Goal: Task Accomplishment & Management: Manage account settings

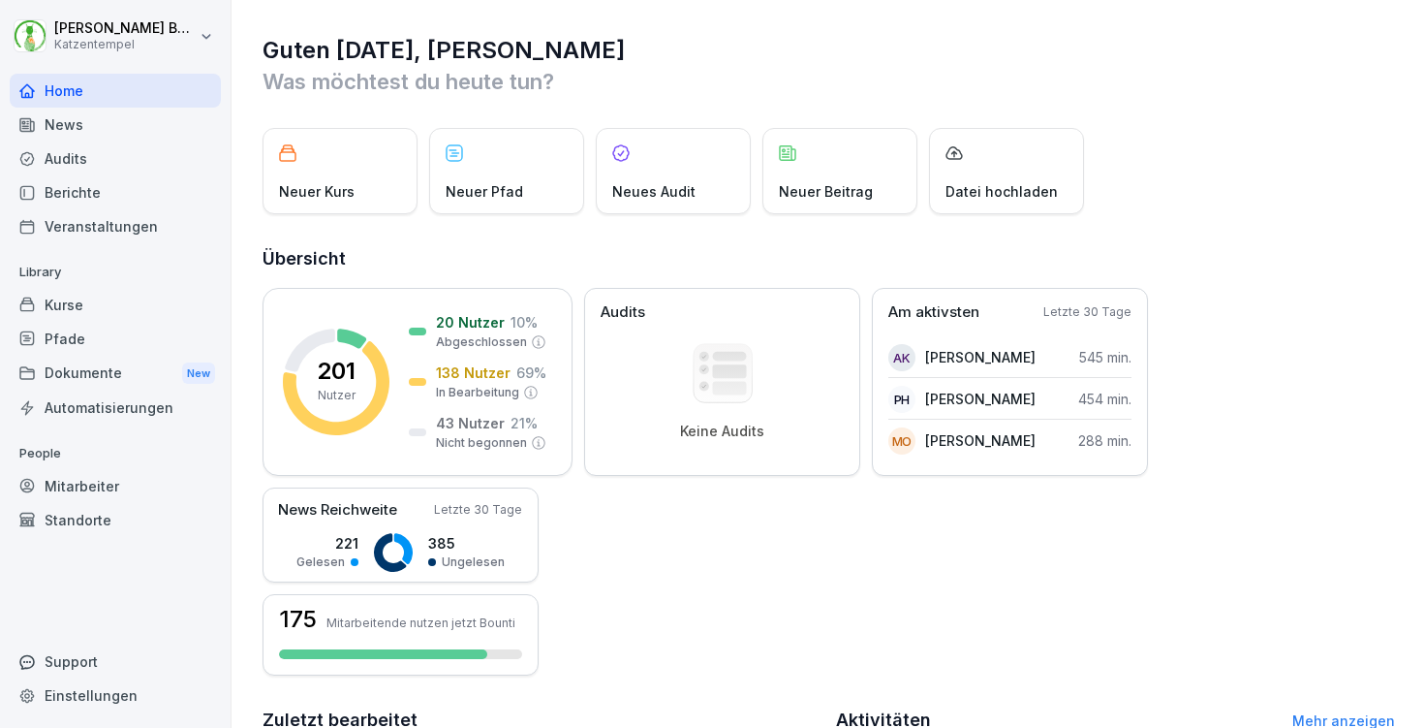
scroll to position [452, 0]
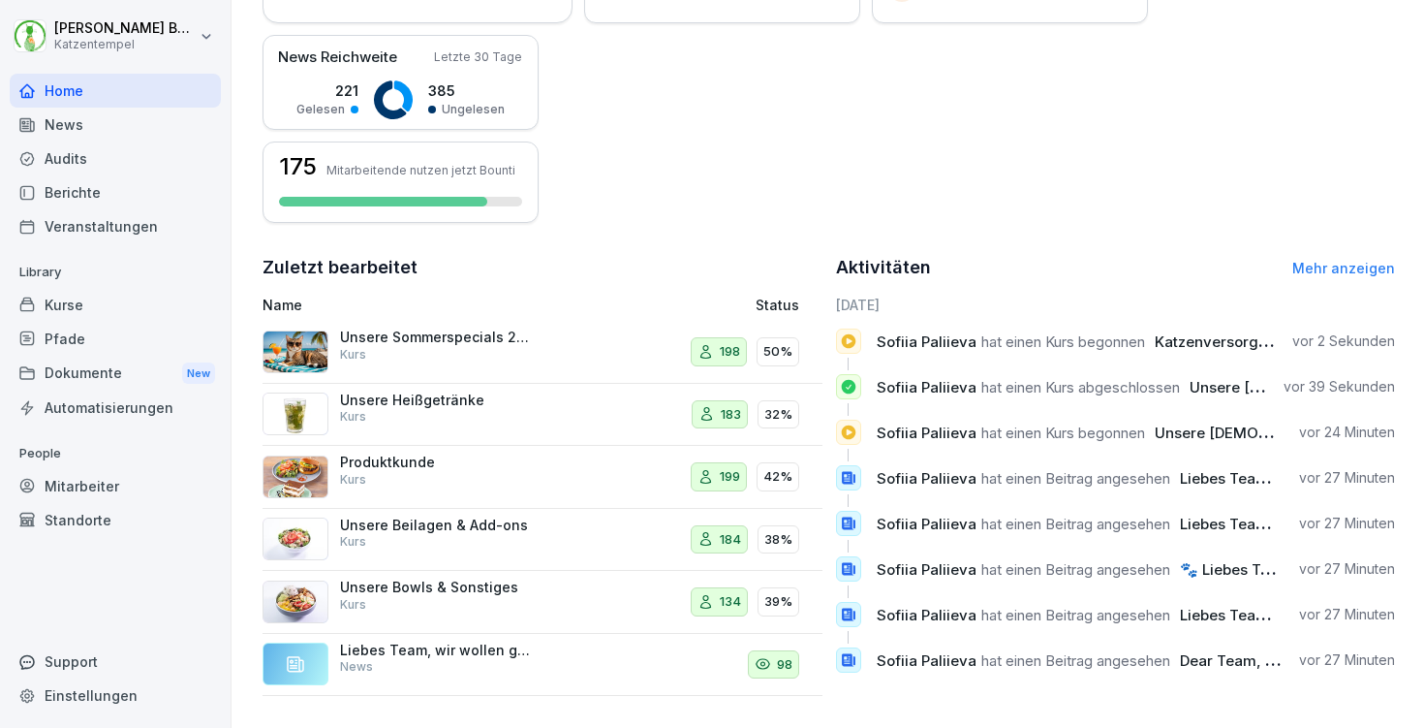
click at [134, 299] on div "Kurse" at bounding box center [115, 305] width 211 height 34
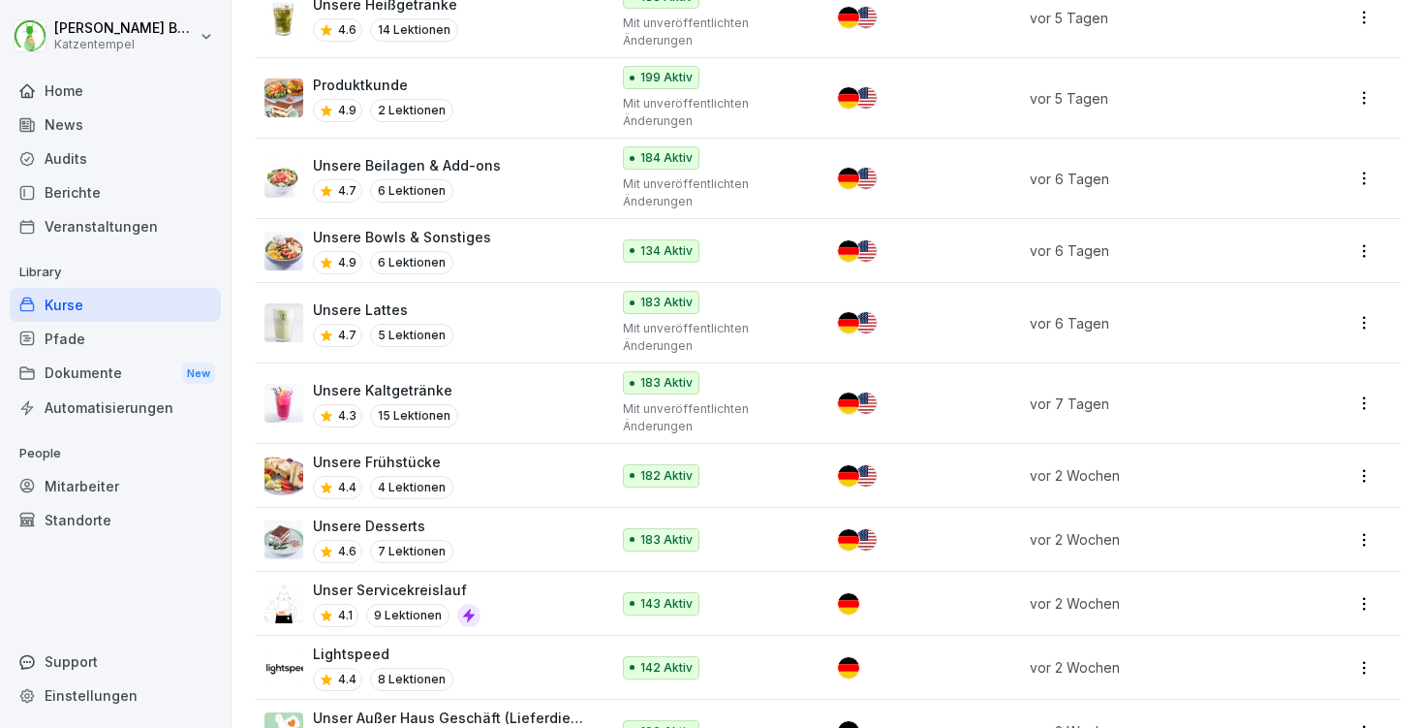
scroll to position [1137, 0]
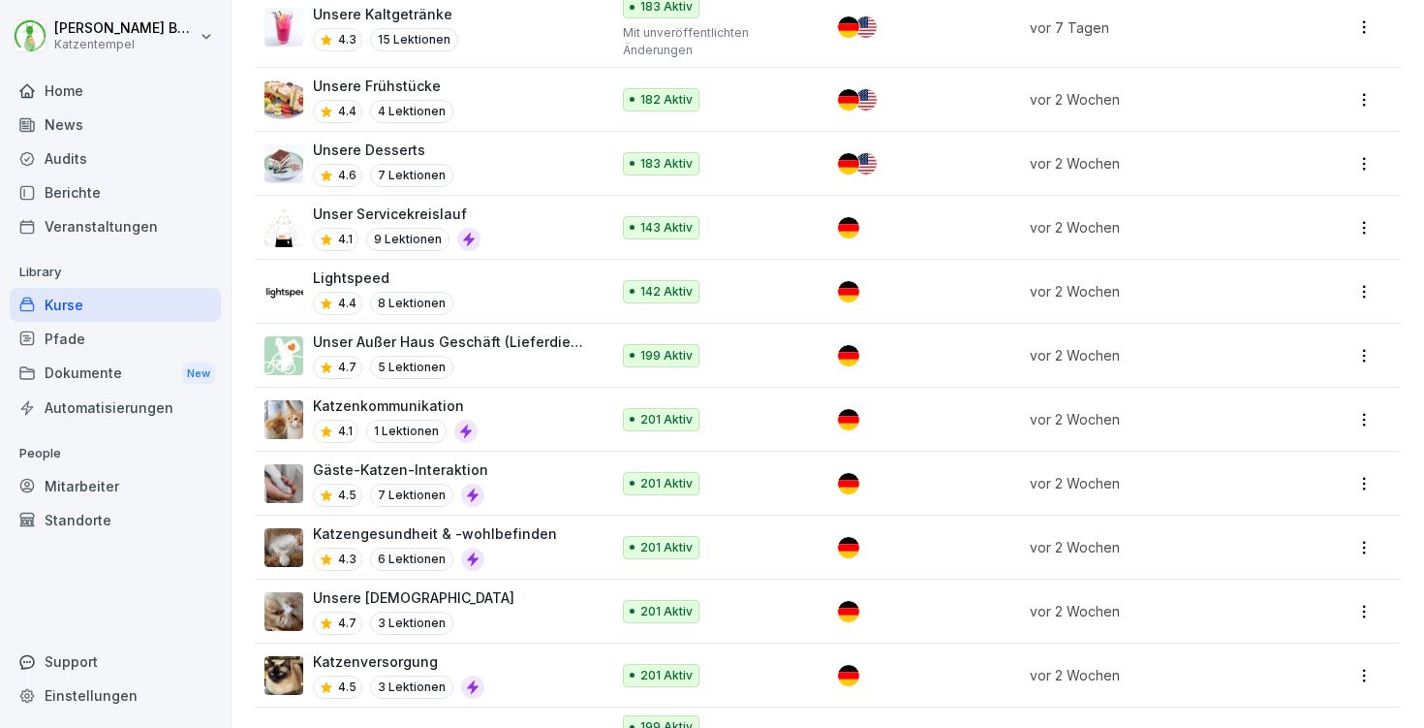
click at [539, 482] on div "Gäste-Katzen-Interaktion 4.5 7 Lektionen" at bounding box center [428, 482] width 326 height 47
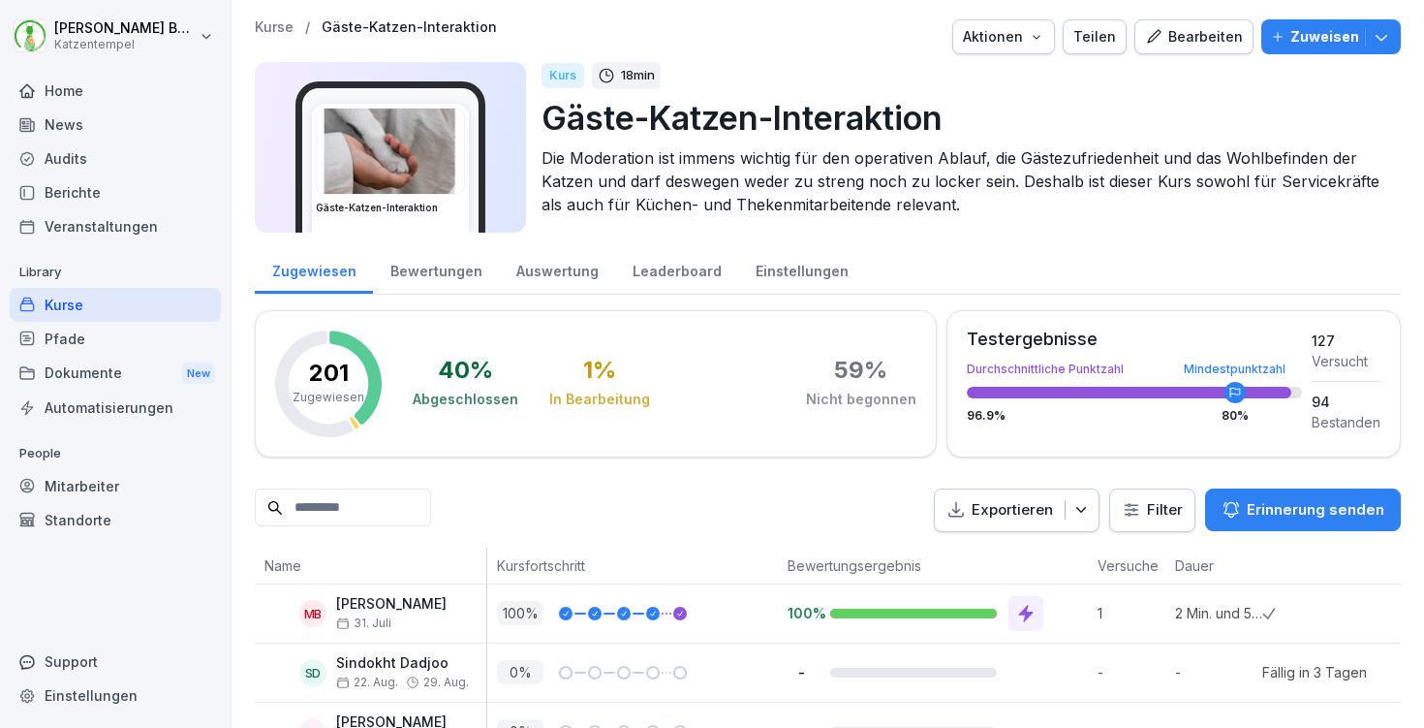
click at [1019, 40] on div "Aktionen" at bounding box center [1003, 36] width 81 height 21
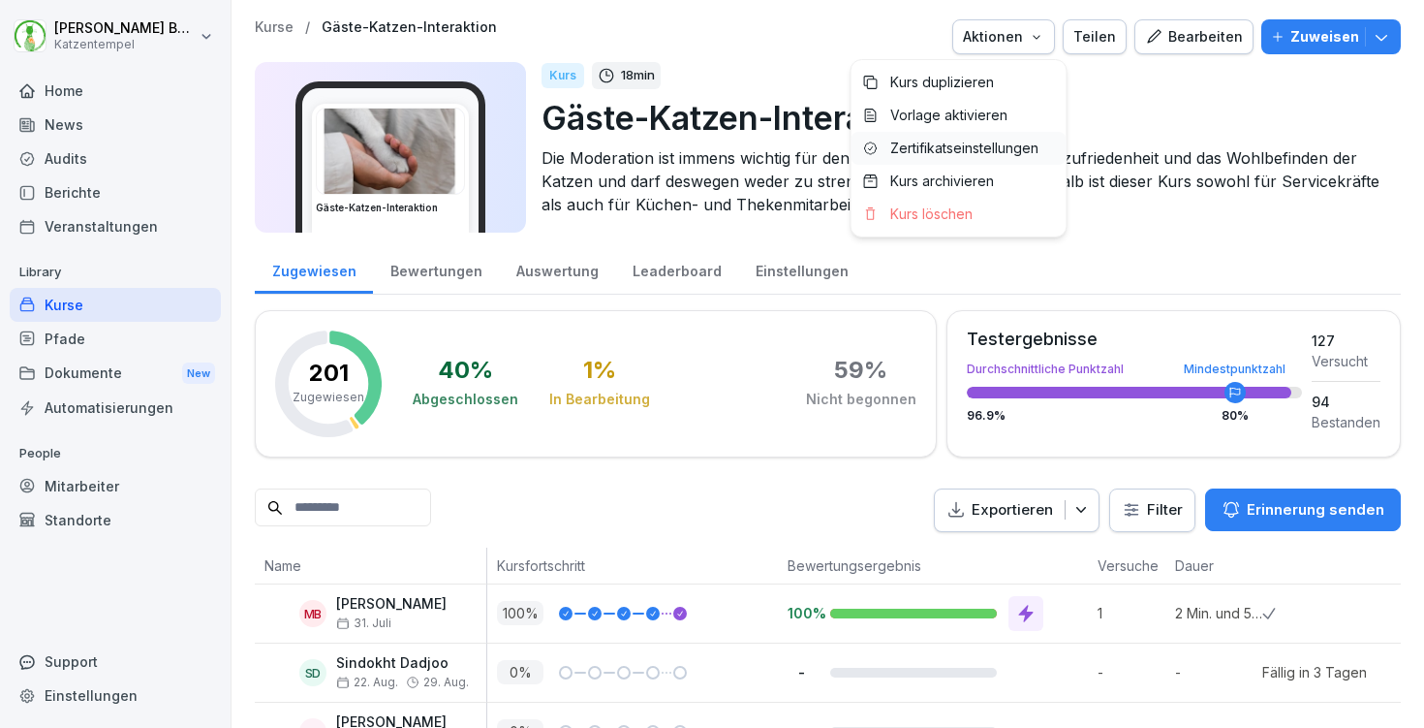
click at [1003, 149] on p "Zertifikatseinstellungen" at bounding box center [964, 148] width 148 height 17
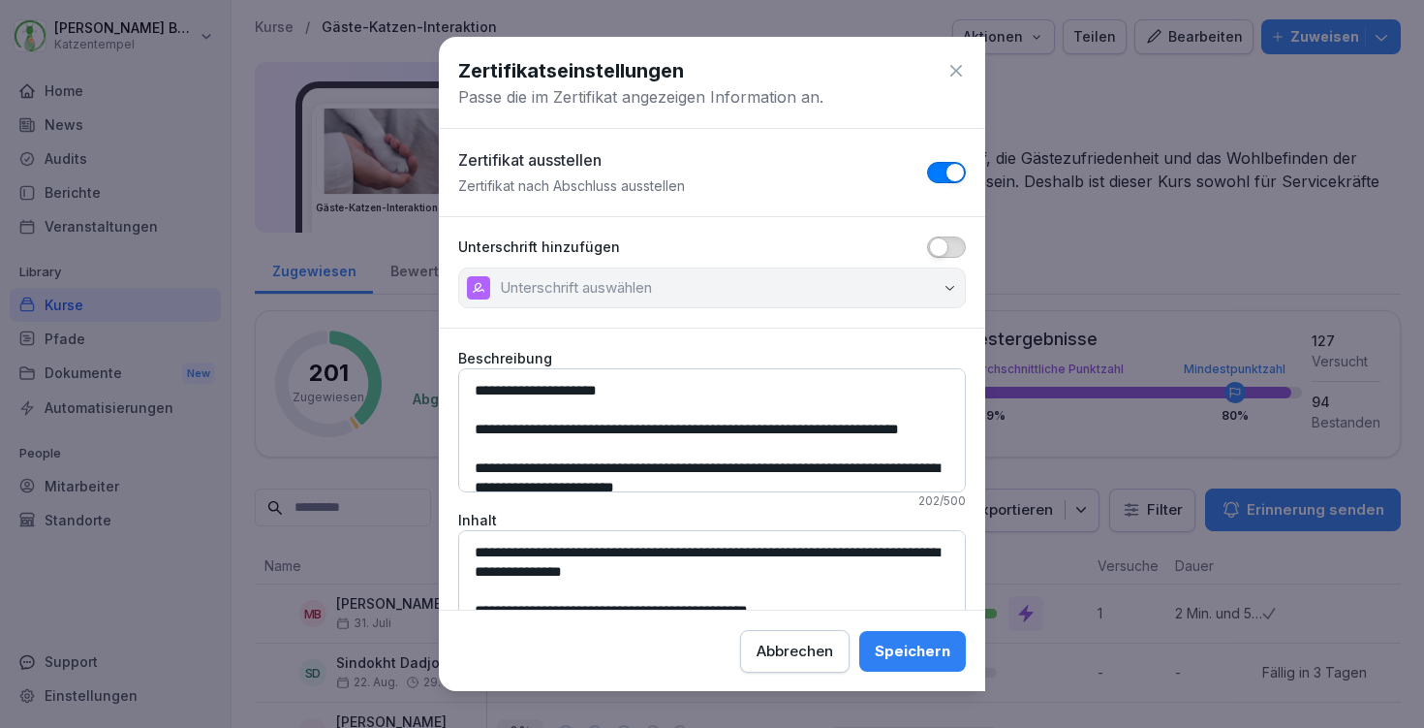
scroll to position [37, 0]
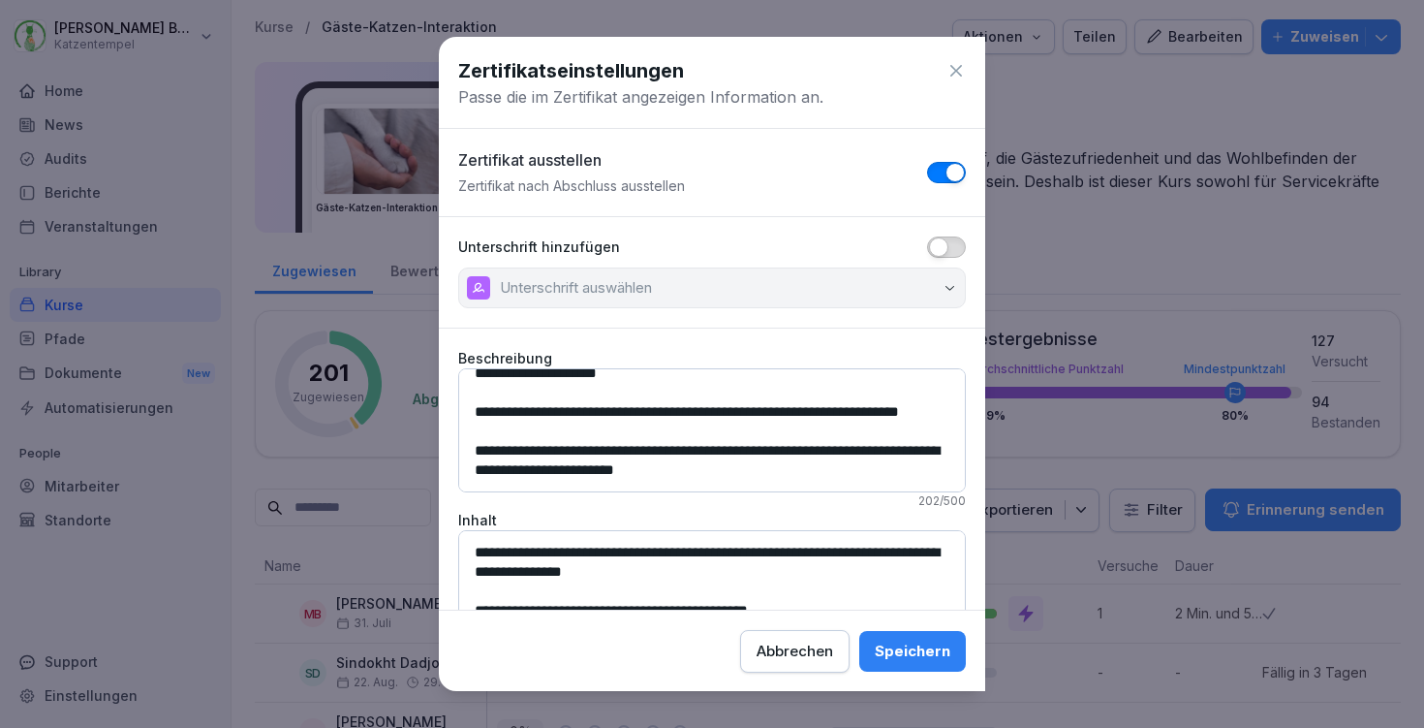
drag, startPoint x: 463, startPoint y: 384, endPoint x: 535, endPoint y: 571, distance: 200.3
click at [535, 571] on div "**********" at bounding box center [712, 514] width 546 height 353
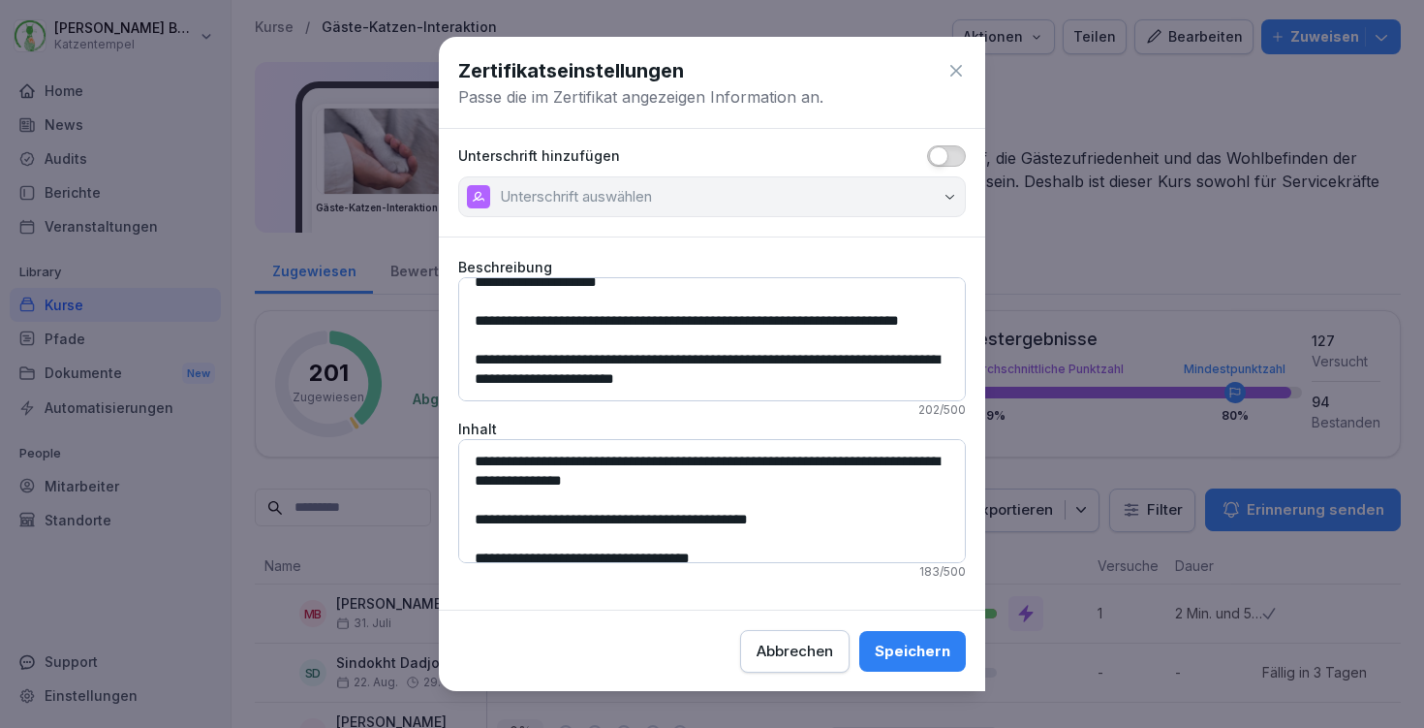
scroll to position [17, 0]
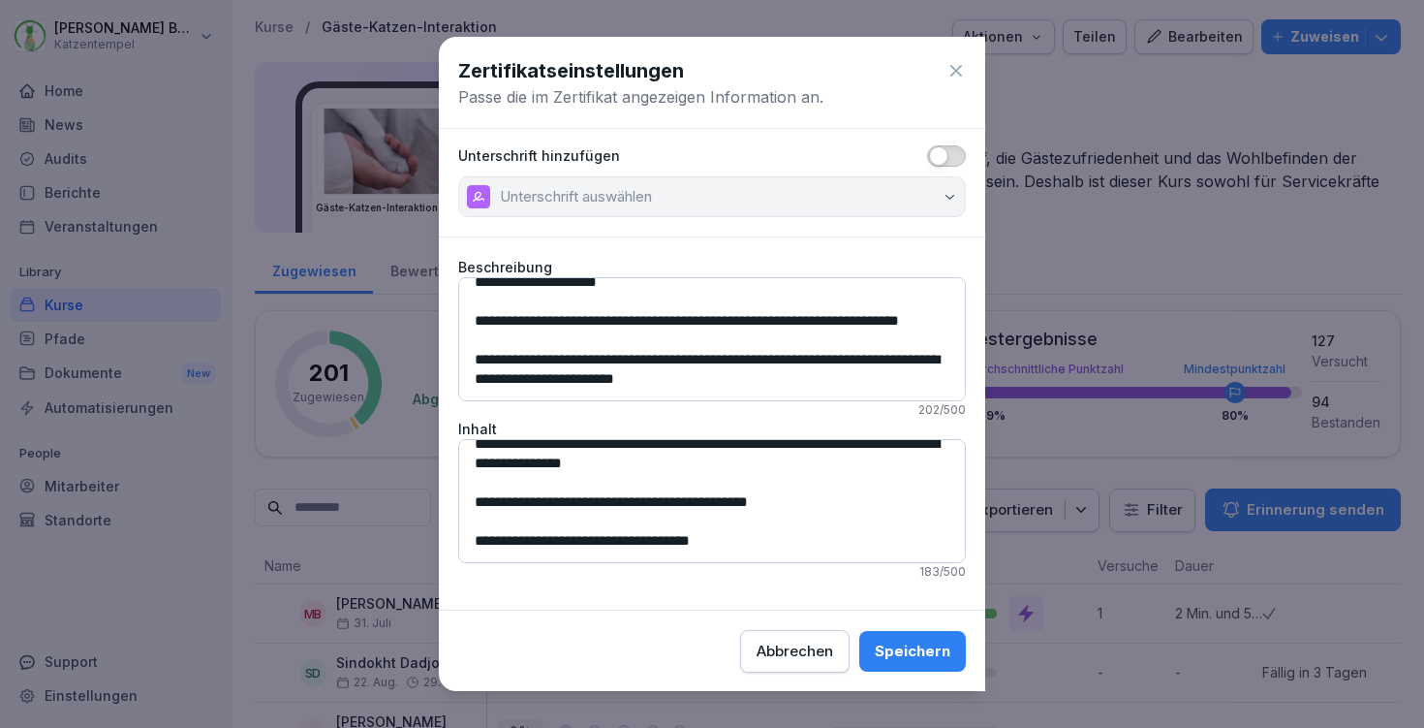
drag, startPoint x: 466, startPoint y: 455, endPoint x: 600, endPoint y: 780, distance: 351.0
click at [600, 727] on html "Laura Benedix Katzentempel Home News Audits Berichte Veranstaltungen Library Ku…" at bounding box center [712, 364] width 1424 height 728
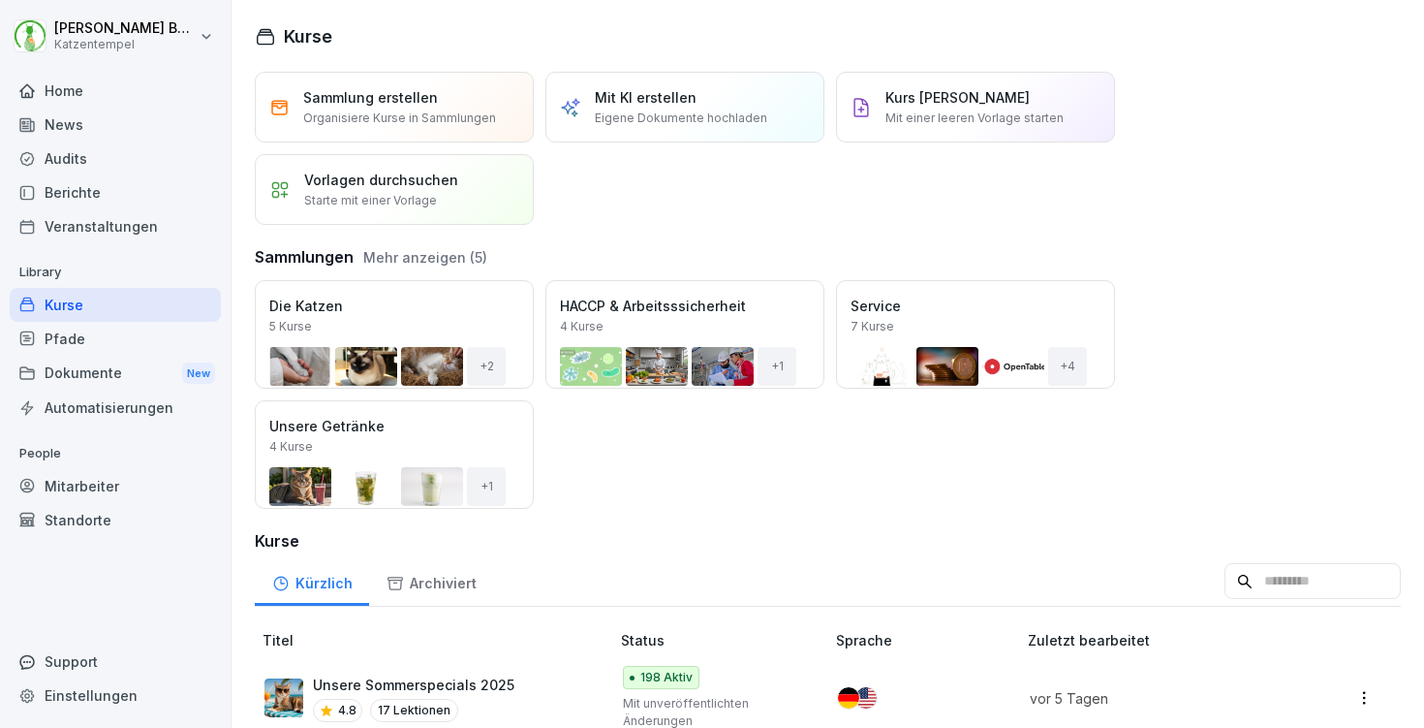
click at [0, 0] on div "Öffnen" at bounding box center [0, 0] width 0 height 0
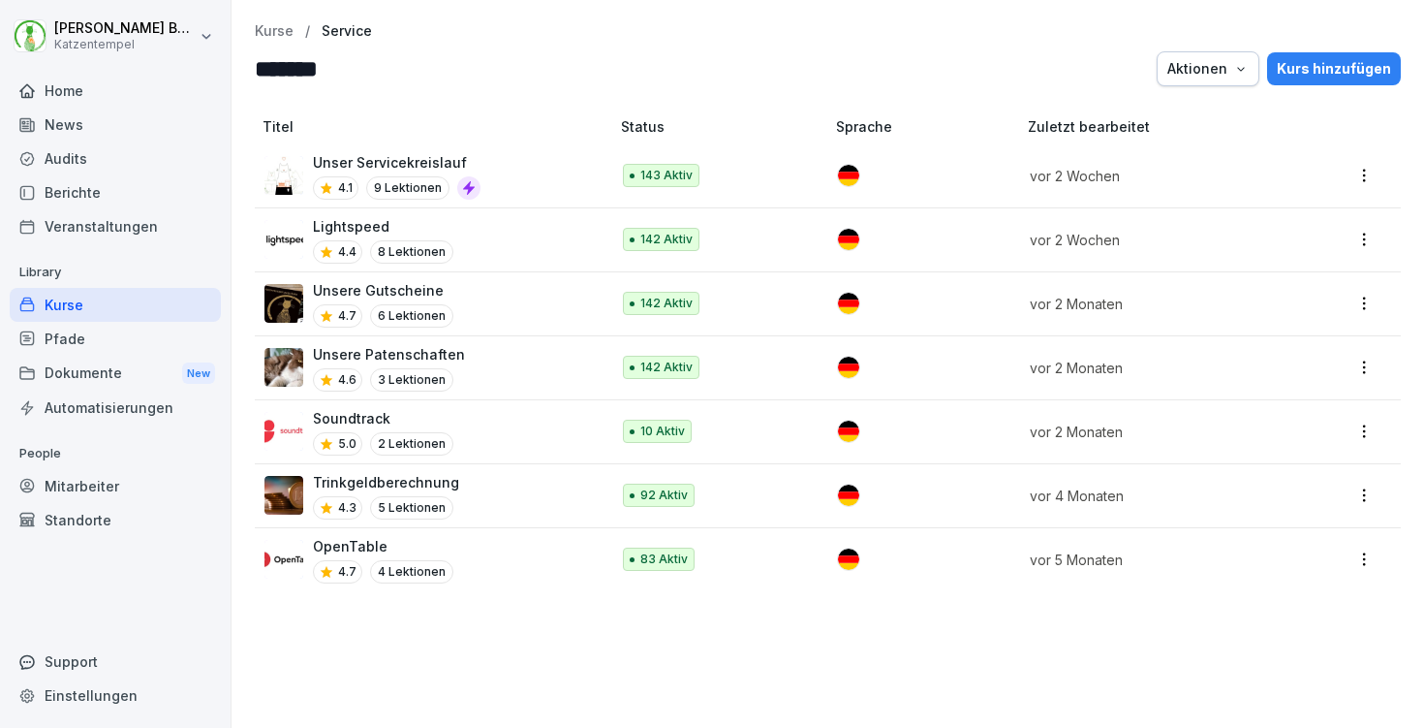
click at [569, 186] on div "Unser Servicekreislauf 4.1 9 Lektionen" at bounding box center [428, 175] width 326 height 47
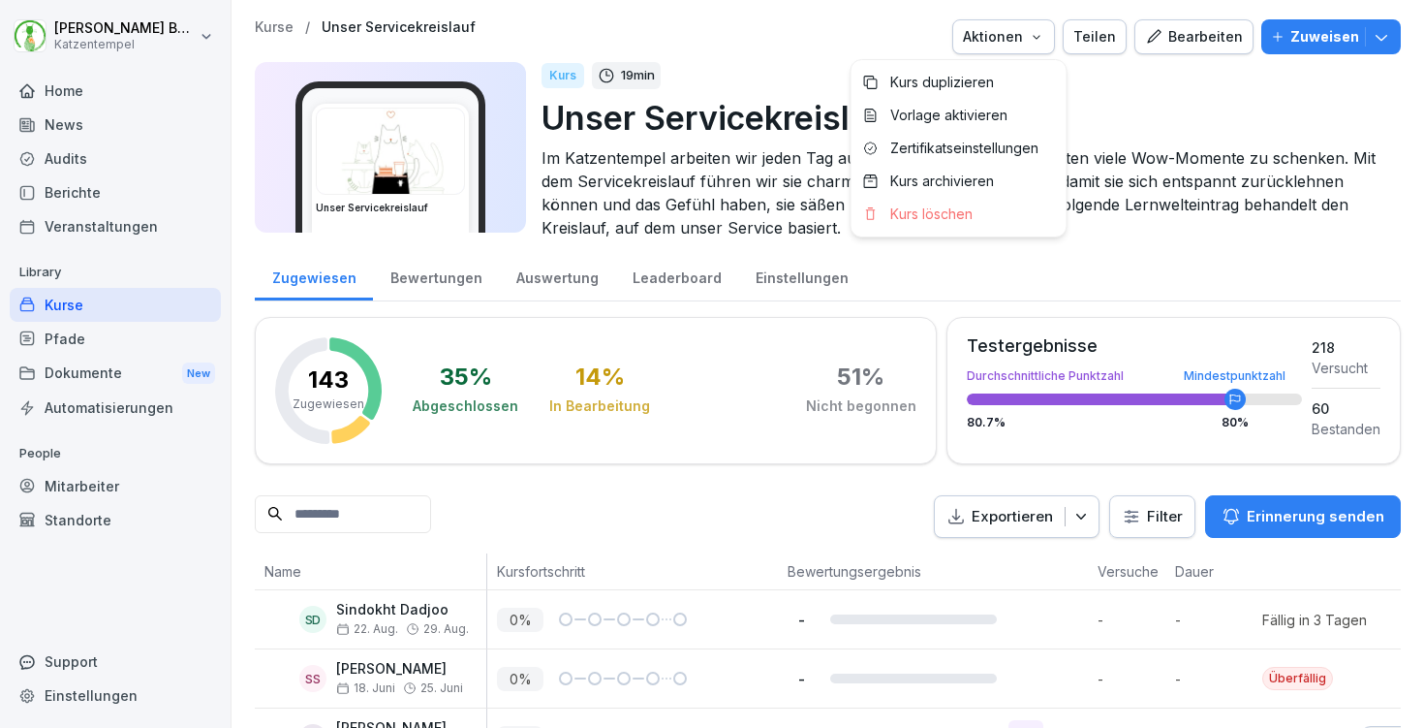
click at [1034, 52] on button "Aktionen" at bounding box center [1003, 36] width 103 height 35
click at [982, 144] on p "Zertifikatseinstellungen" at bounding box center [964, 148] width 148 height 17
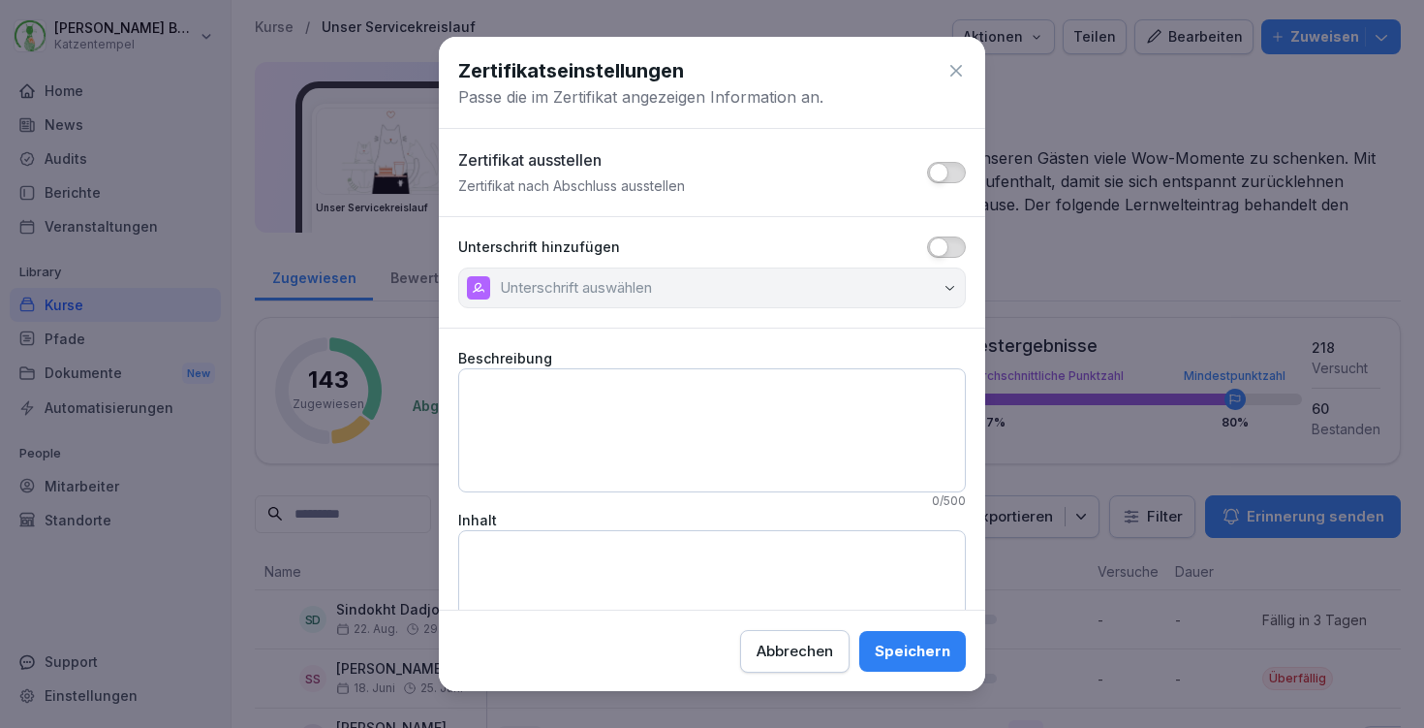
click at [701, 394] on textarea "Beschreibung" at bounding box center [712, 430] width 508 height 124
paste textarea "**********"
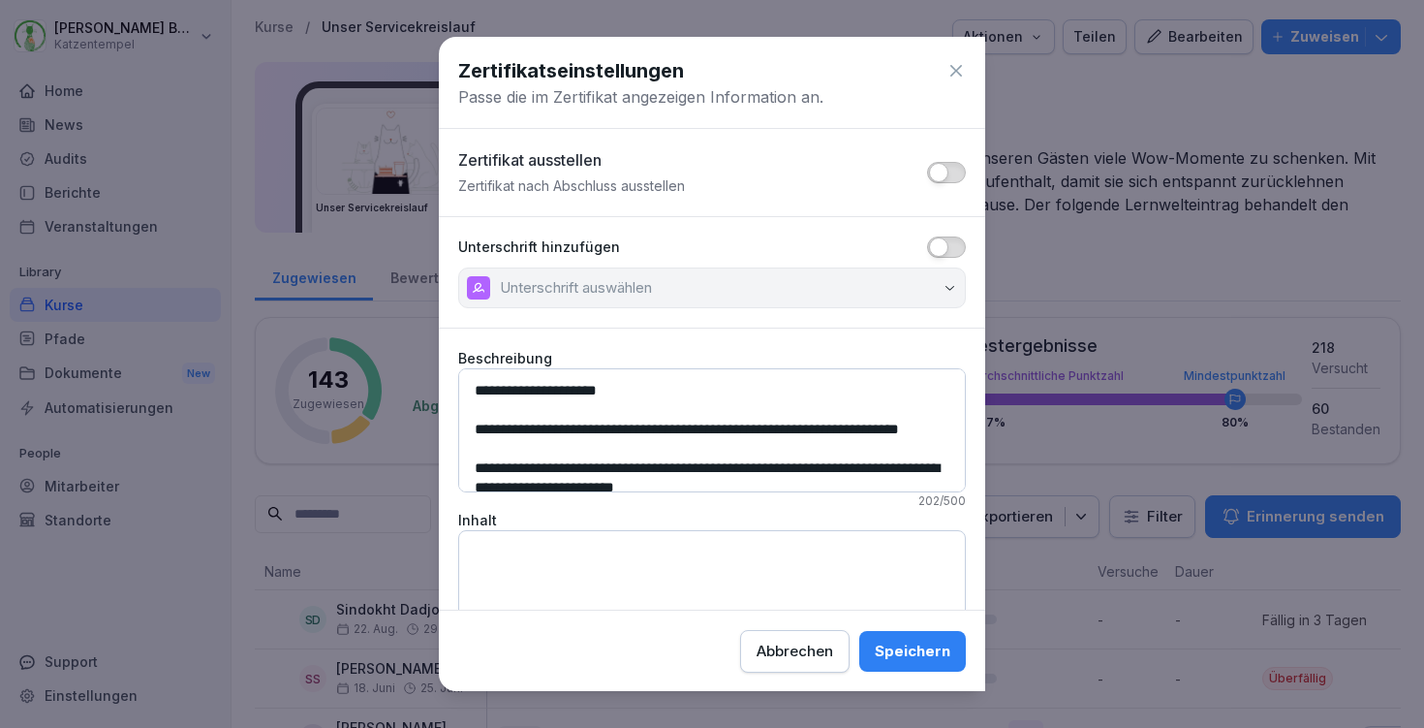
type textarea "**********"
click at [592, 561] on textarea "Inhalt" at bounding box center [712, 592] width 508 height 124
paste textarea "**********"
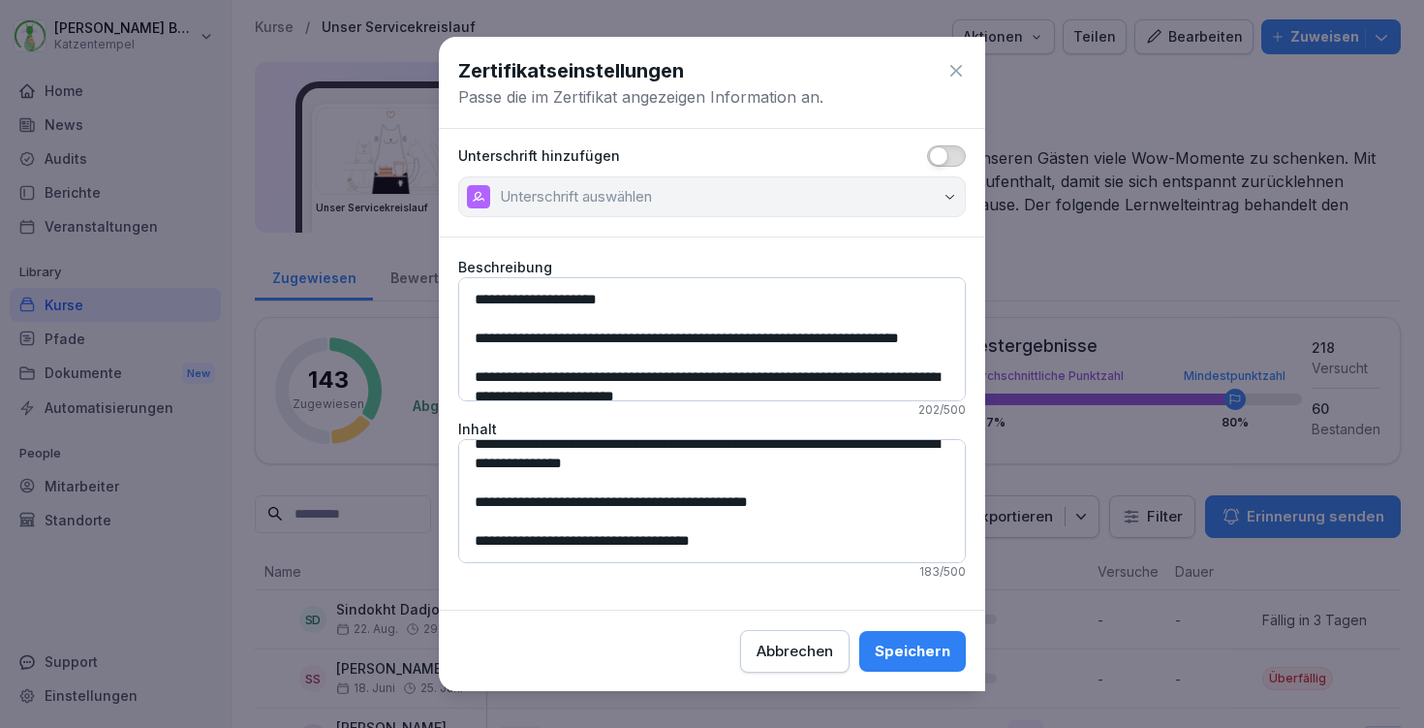
scroll to position [91, 0]
type textarea "**********"
click at [933, 649] on div "Speichern" at bounding box center [913, 649] width 76 height 21
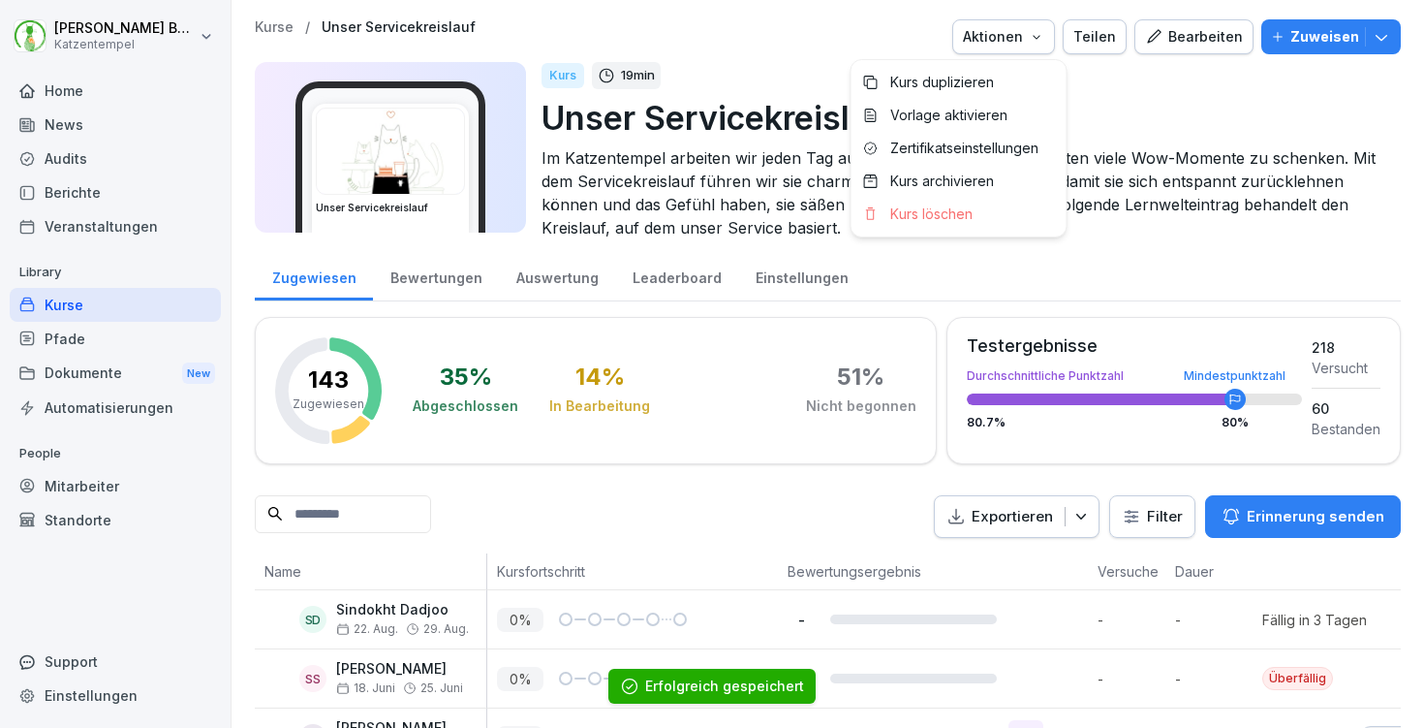
click at [1044, 33] on icon "button" at bounding box center [1037, 37] width 16 height 16
click at [982, 154] on p "Zertifikatseinstellungen" at bounding box center [964, 148] width 148 height 17
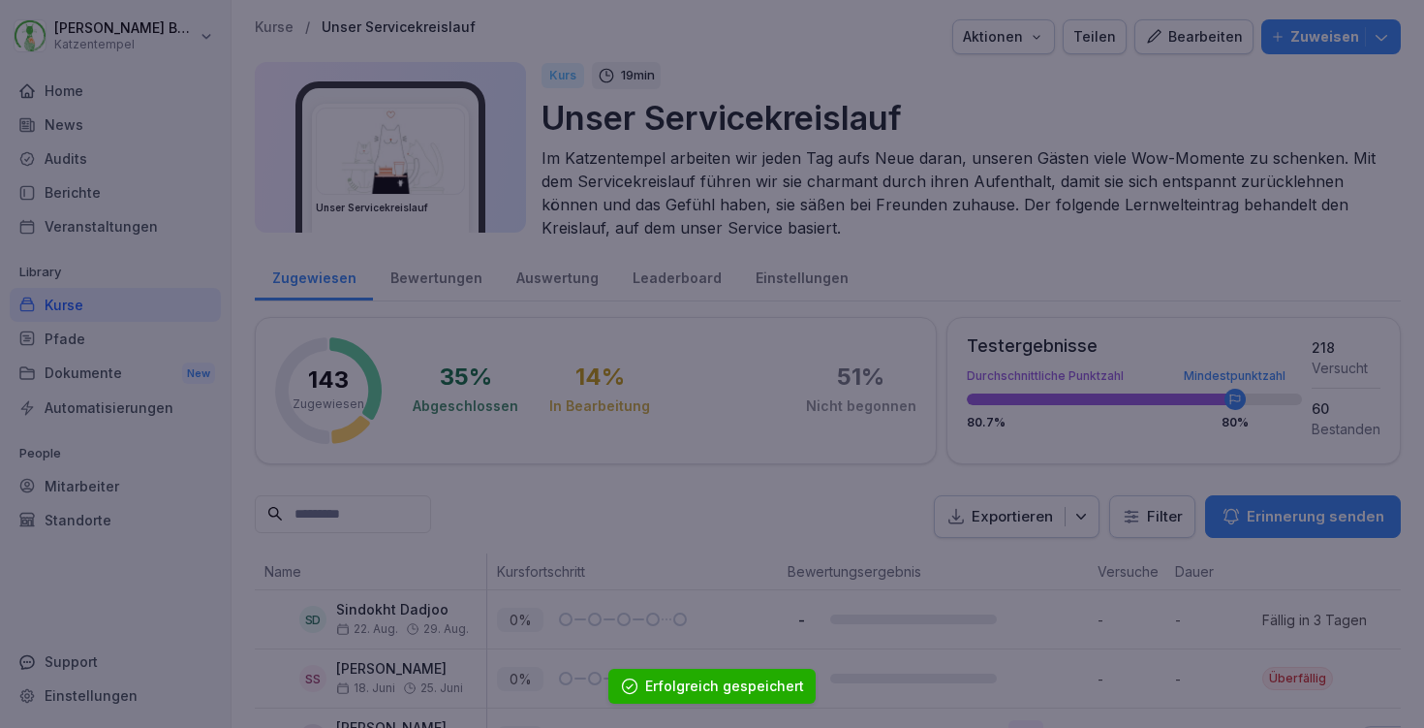
click at [1059, 309] on div at bounding box center [712, 364] width 1424 height 728
